Goal: Task Accomplishment & Management: Manage account settings

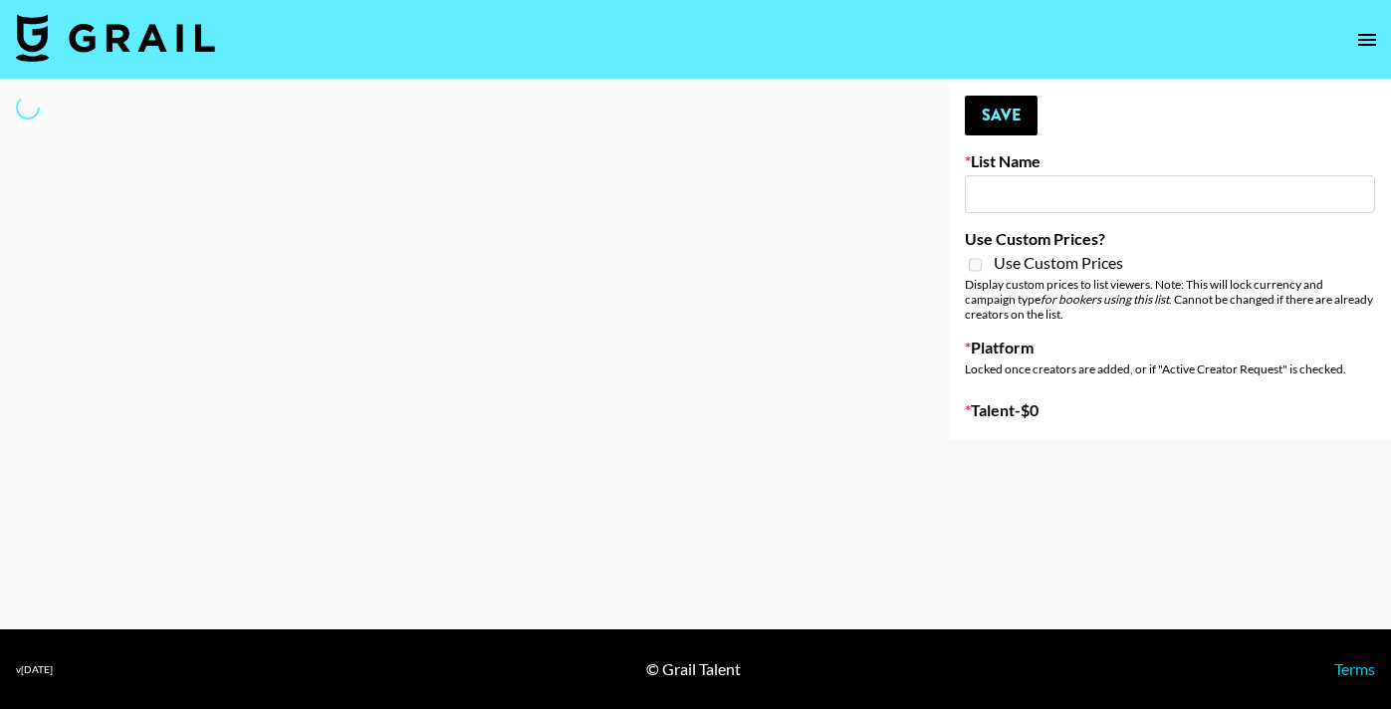
select select "Song"
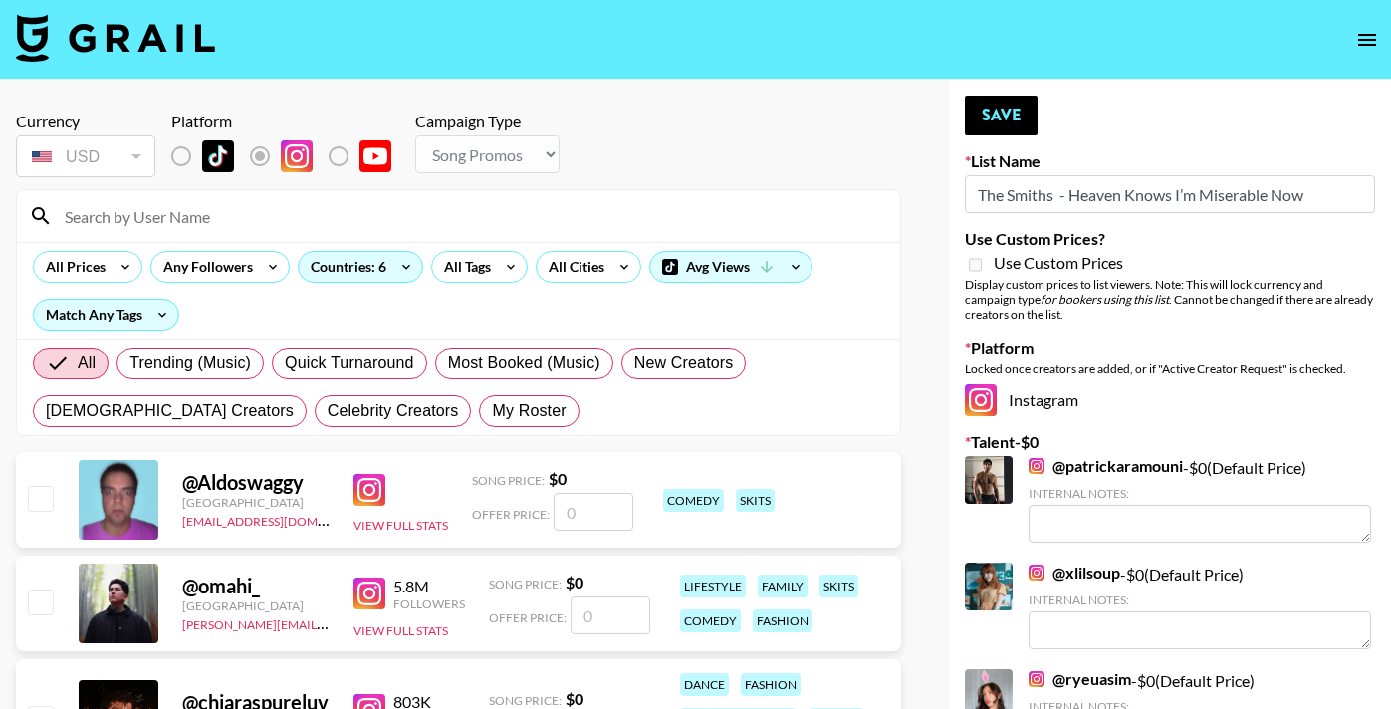
type input "The Smiths - Heaven Knows I’m Miserable Now"
click at [250, 215] on input at bounding box center [470, 216] width 835 height 32
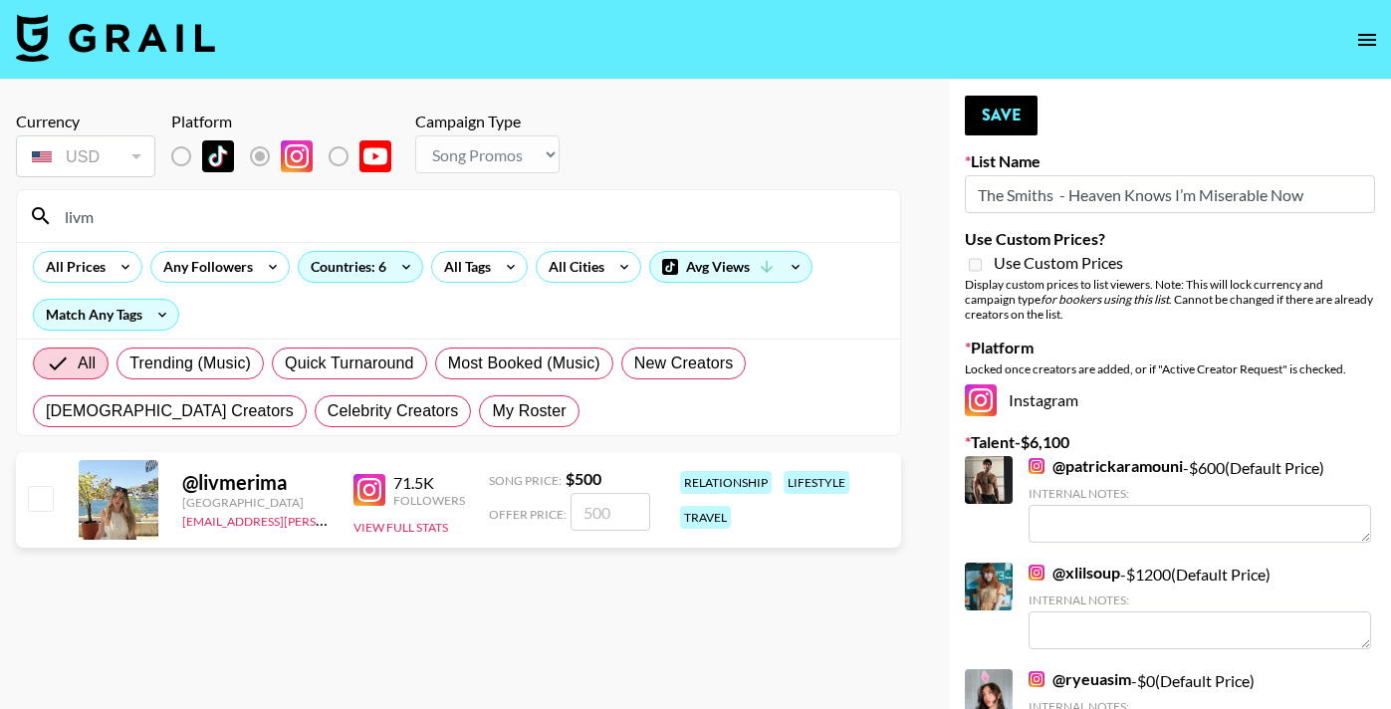
type input "livm"
click at [41, 506] on input "checkbox" at bounding box center [40, 498] width 24 height 24
checkbox input "true"
type input "500"
click at [992, 117] on button "Save" at bounding box center [1001, 116] width 73 height 40
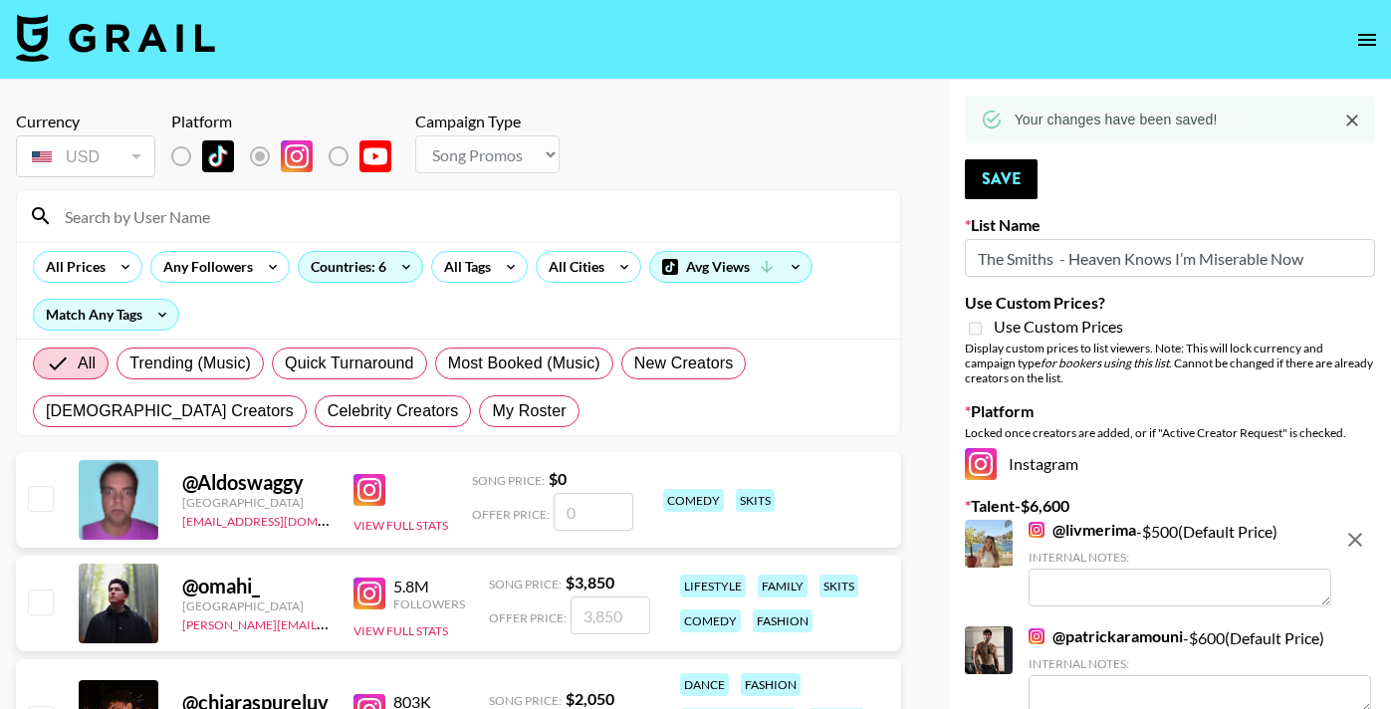
click at [739, 102] on section "Currency USD USD ​ Platform Campaign Type Choose Type... Song Promos Brand Prom…" at bounding box center [458, 266] width 885 height 340
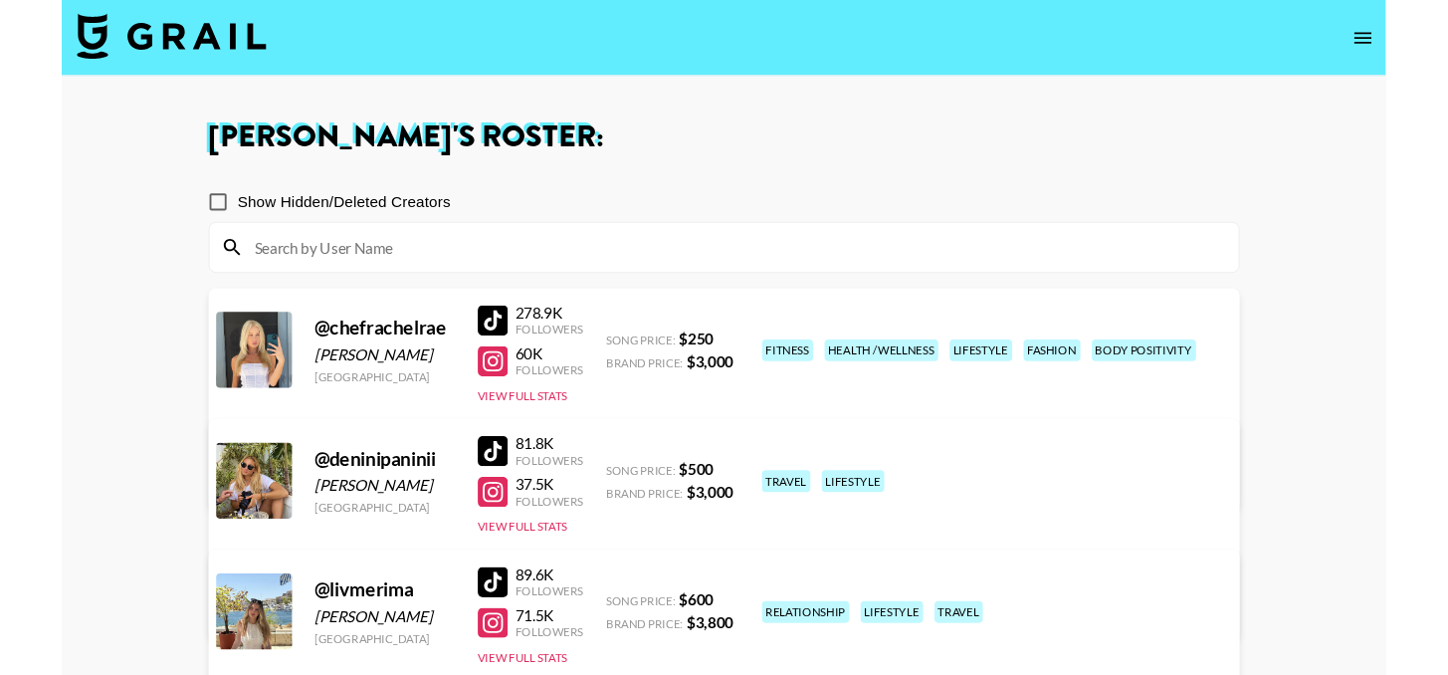
scroll to position [312, 0]
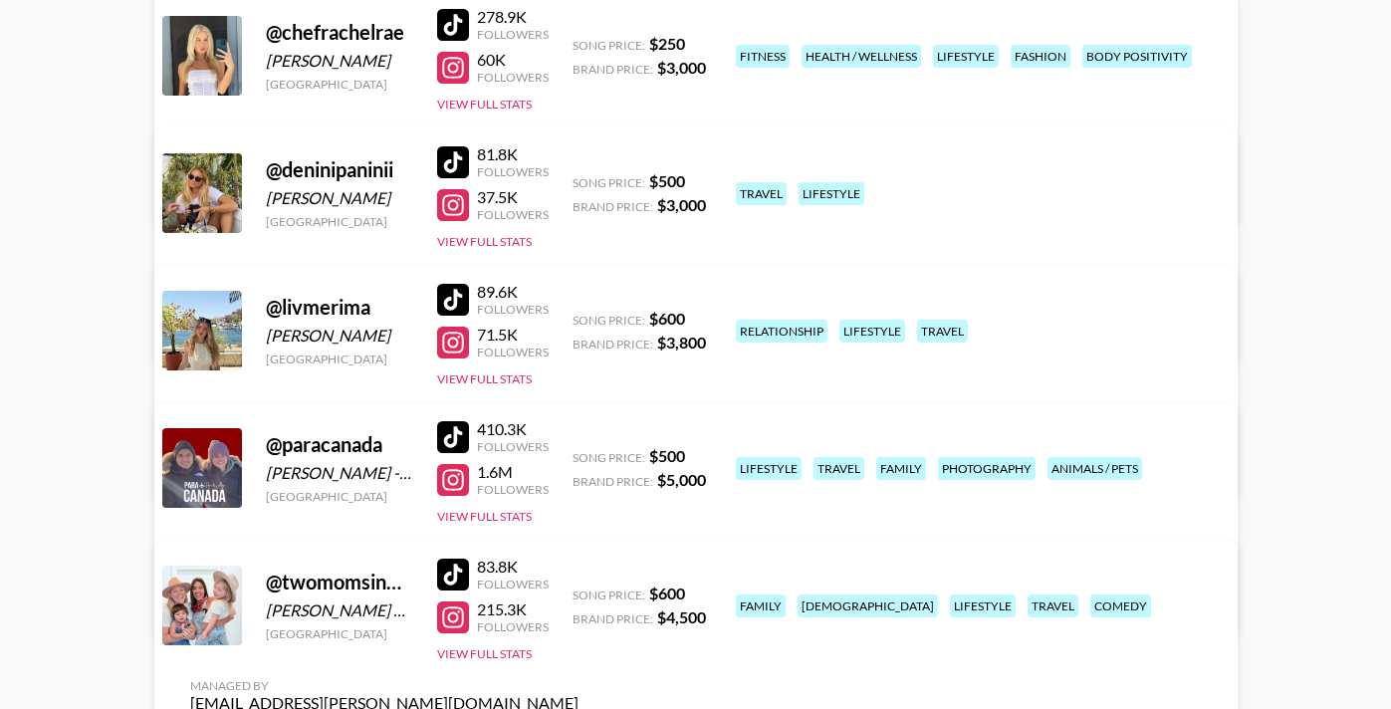
click at [467, 296] on div at bounding box center [453, 300] width 32 height 32
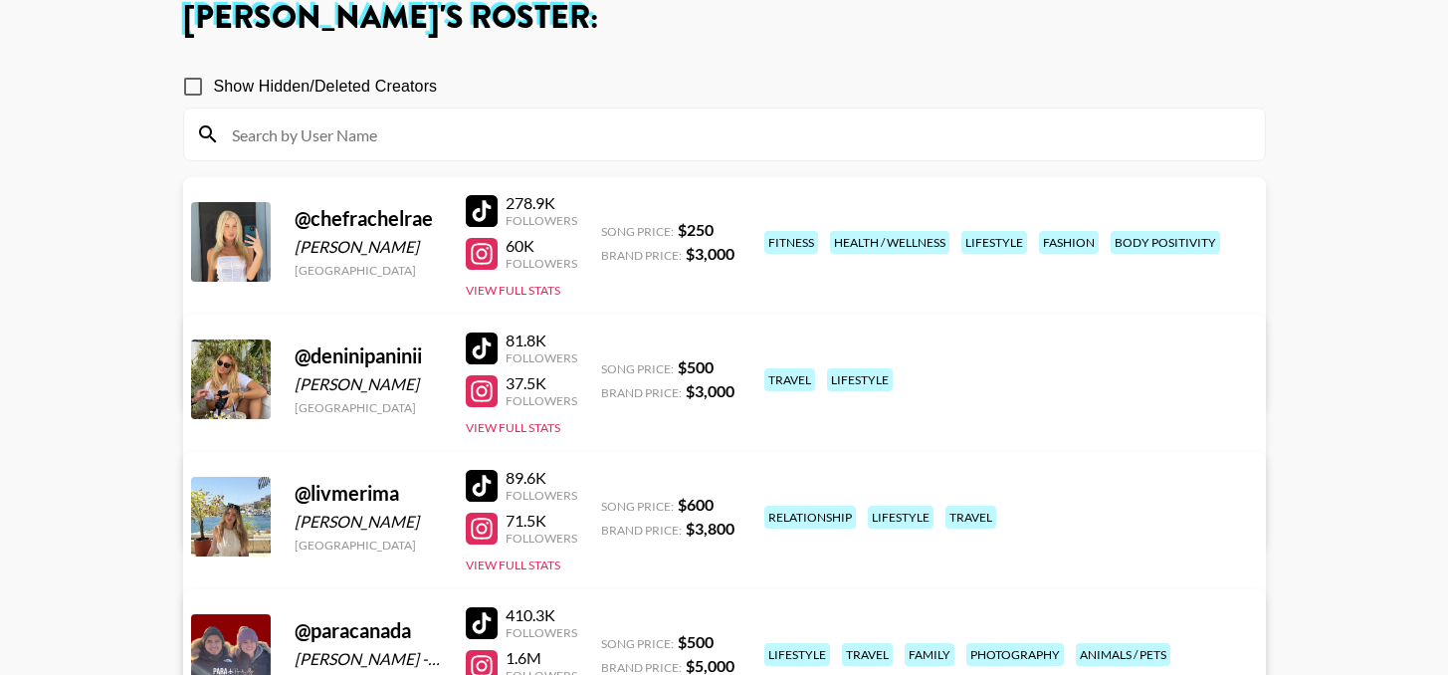
scroll to position [0, 0]
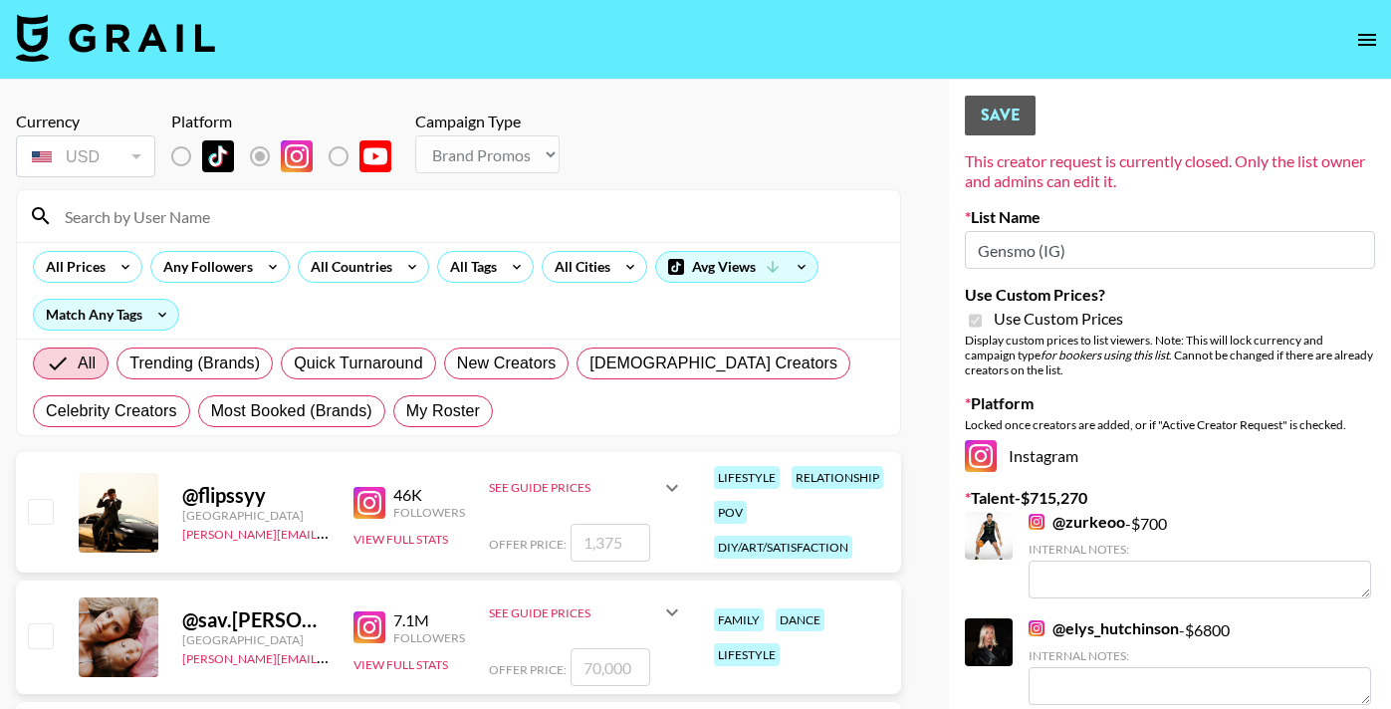
select select "Brand"
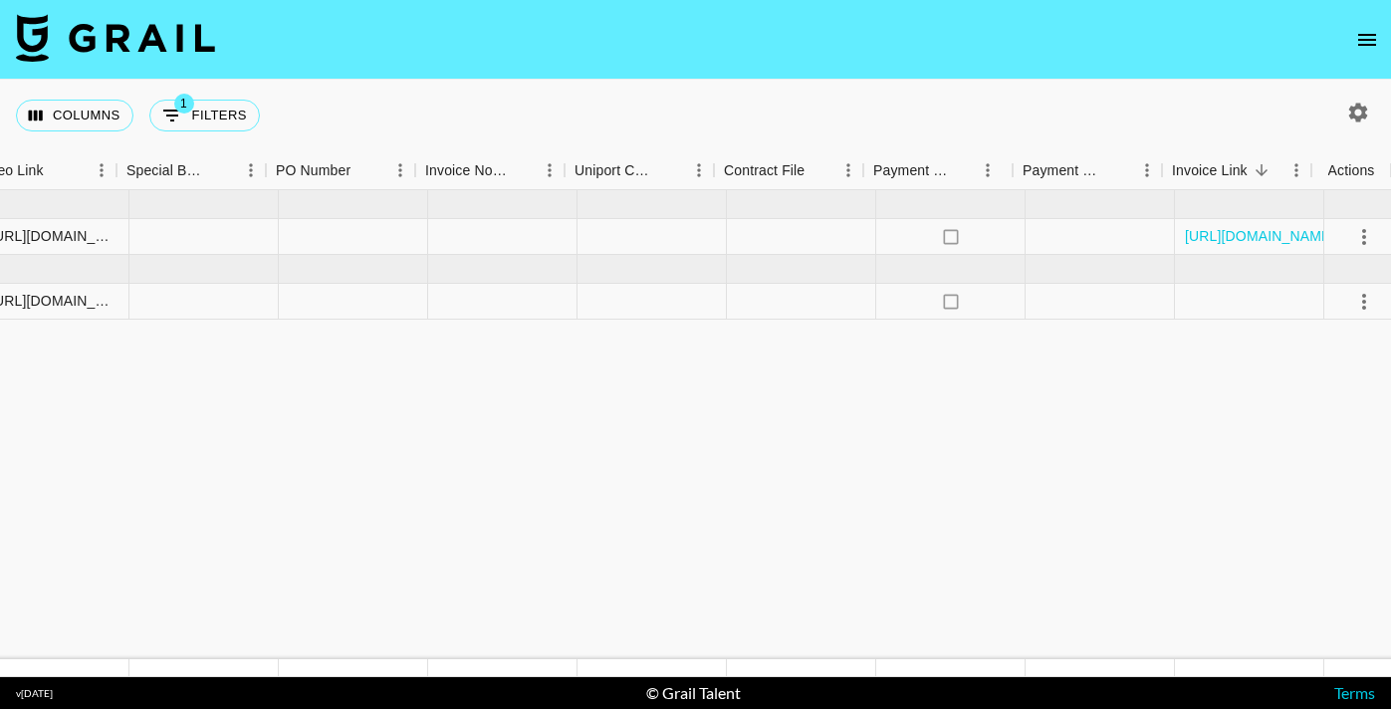
scroll to position [0, 1914]
click at [1356, 298] on icon "select merge strategy" at bounding box center [1351, 302] width 24 height 24
click at [1215, 238] on link "https://in.xero.com/NkZdGeYUpc8fejyF2hqJDBzqHMMf0kX8j51IWcvp" at bounding box center [1247, 236] width 150 height 20
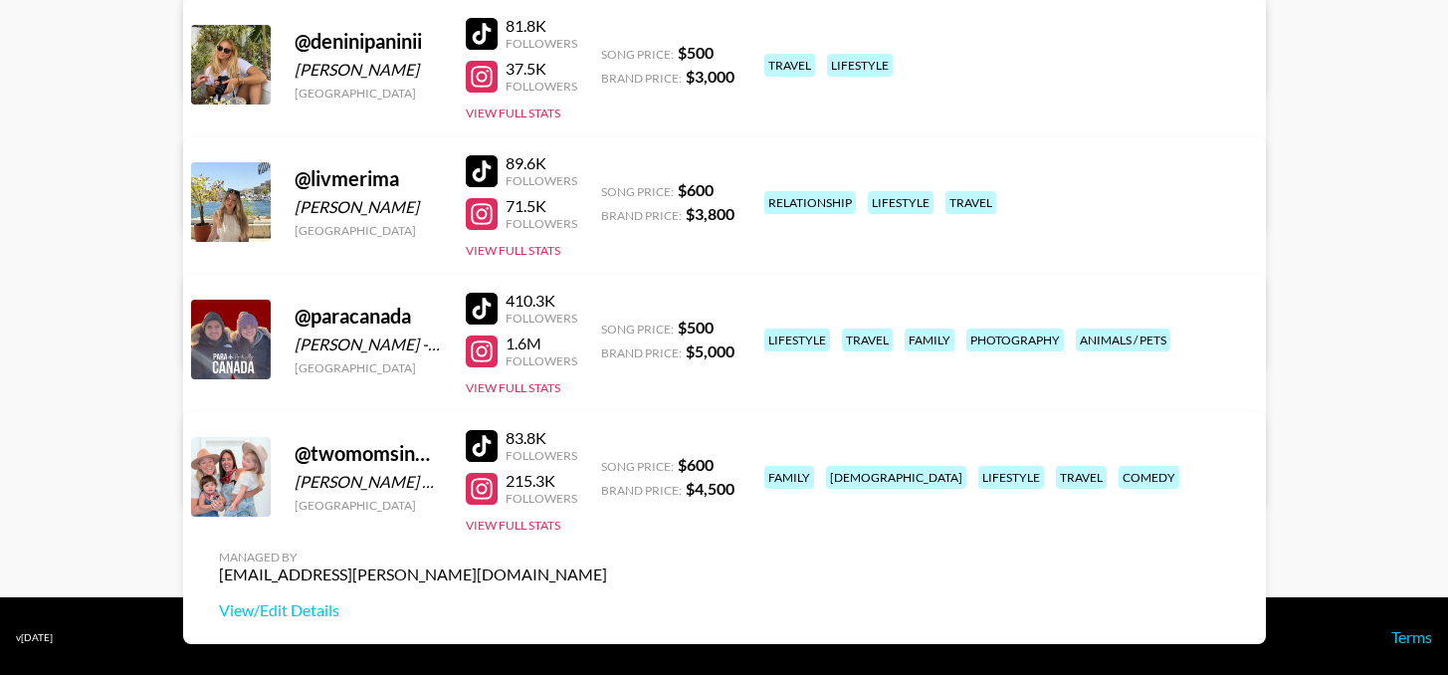
scroll to position [442, 0]
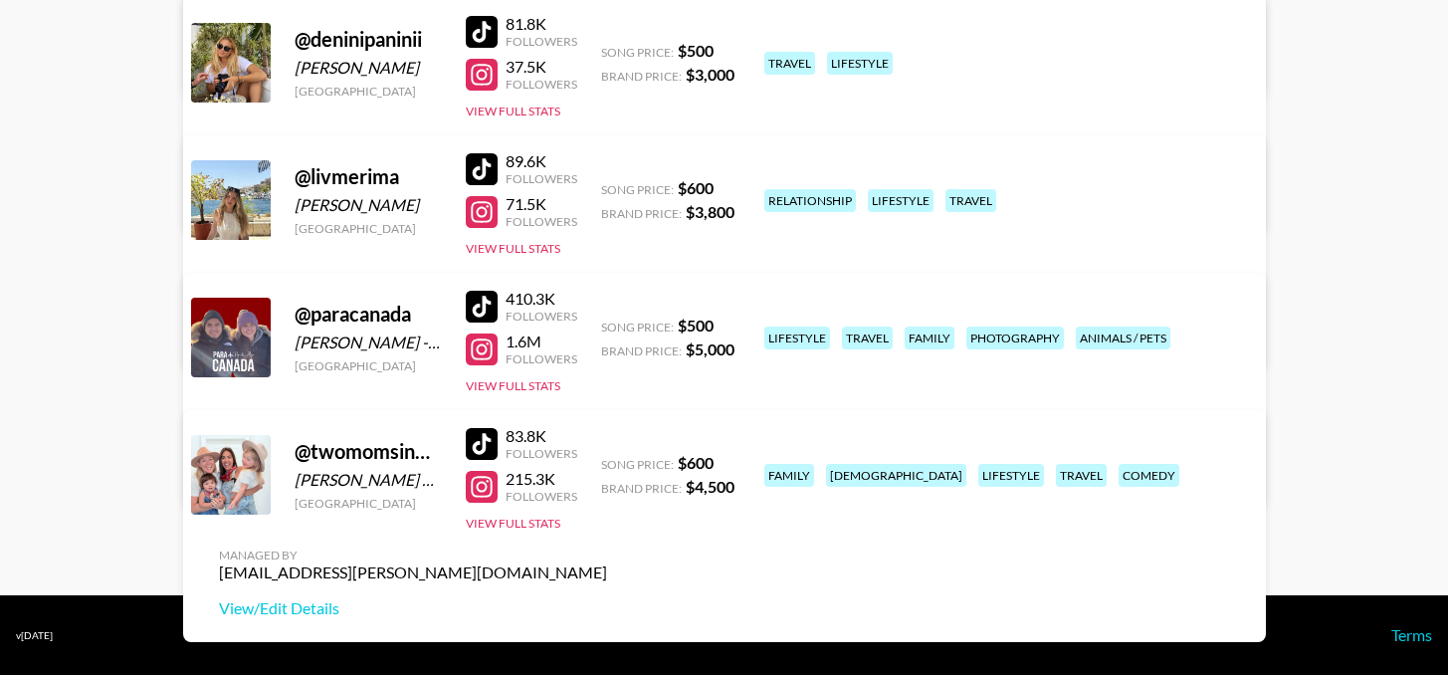
click at [490, 201] on div at bounding box center [482, 212] width 32 height 32
click at [488, 488] on div at bounding box center [482, 487] width 32 height 32
click at [484, 443] on div at bounding box center [482, 444] width 32 height 32
click at [477, 171] on div at bounding box center [482, 169] width 32 height 32
